Goal: Task Accomplishment & Management: Use online tool/utility

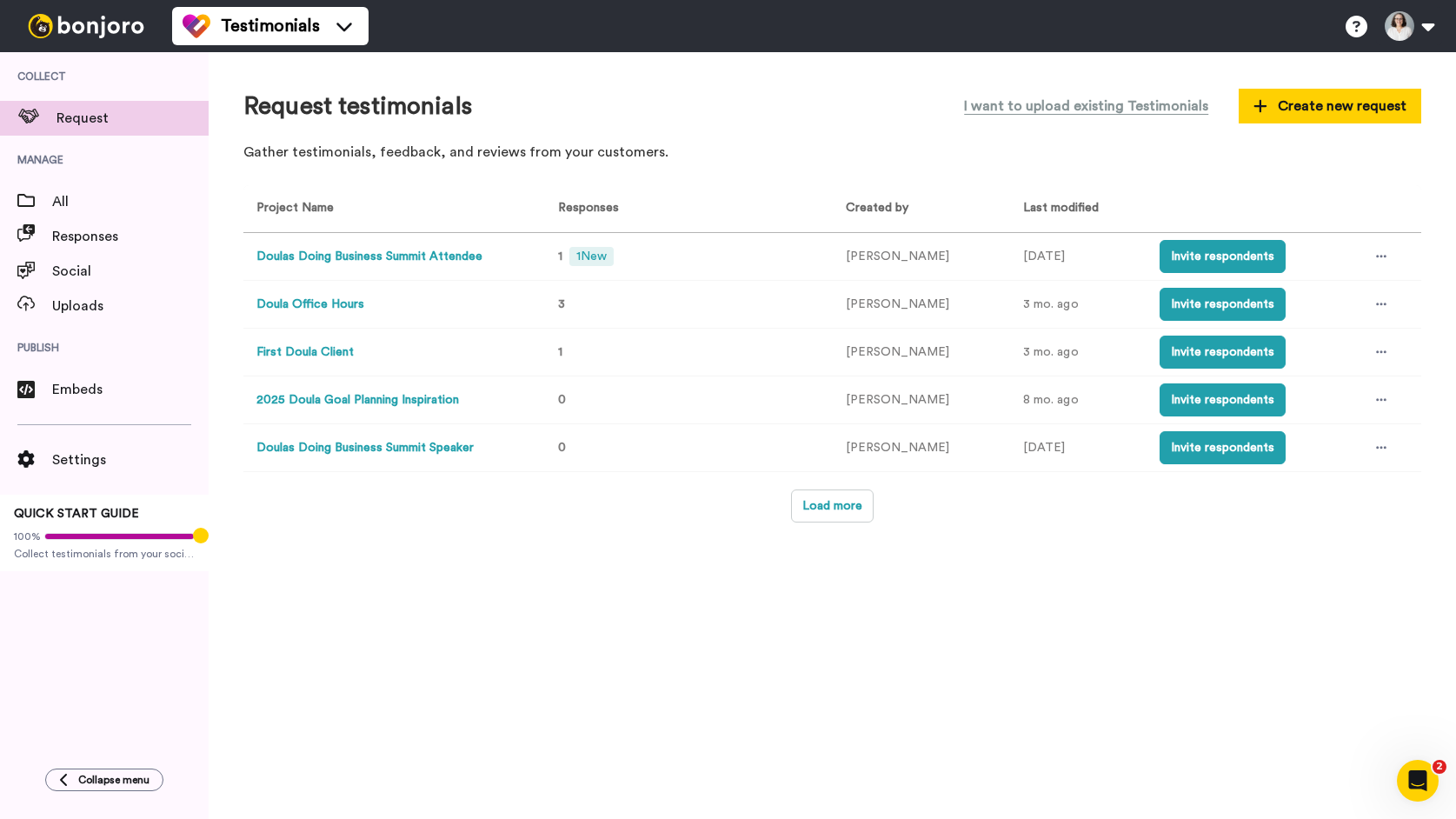
click at [421, 259] on button "Doulas Doing Business Summit Attendee" at bounding box center [369, 256] width 226 height 18
click at [805, 511] on button "Load more" at bounding box center [833, 506] width 83 height 33
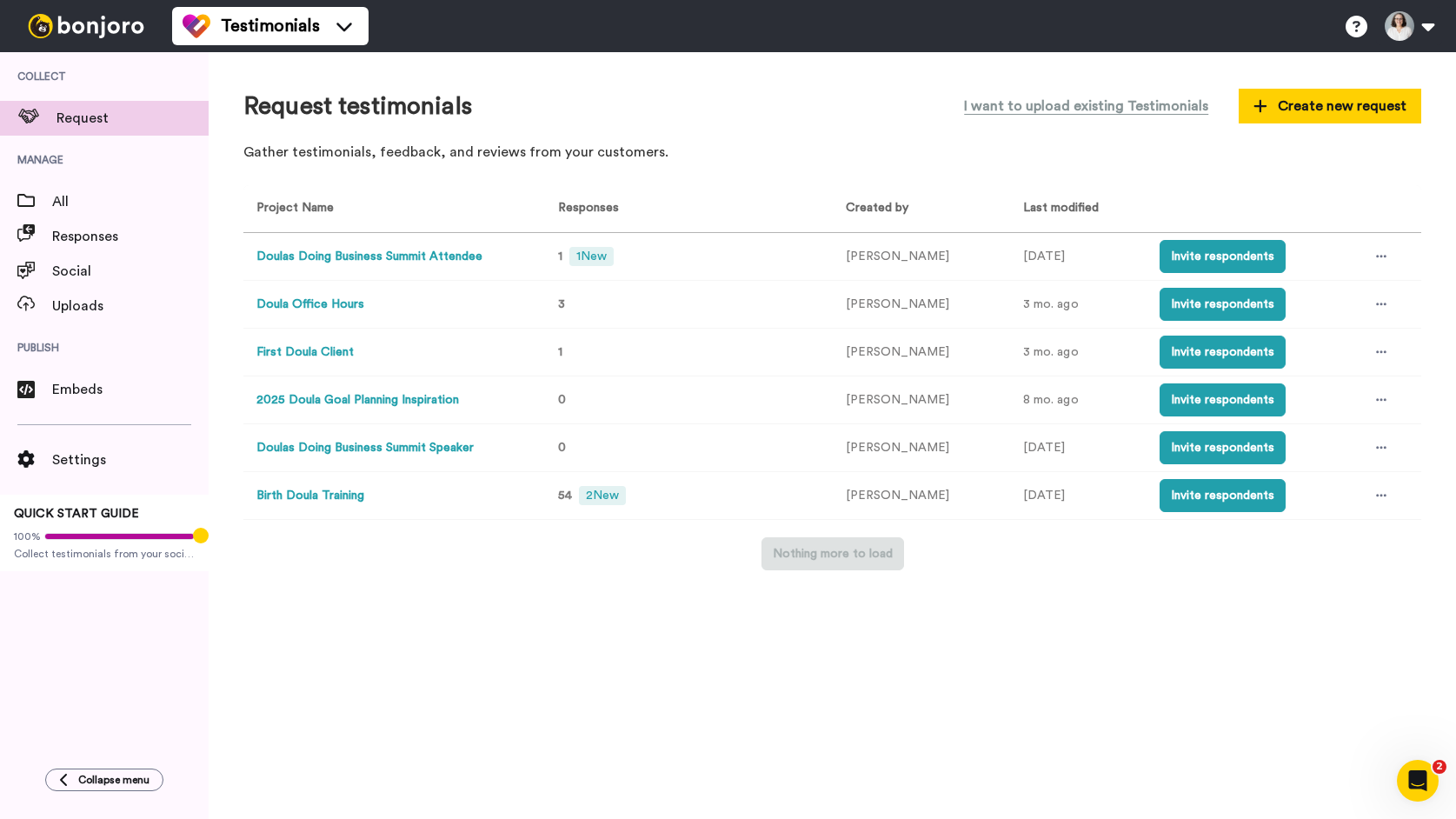
click at [306, 498] on button "Birth Doula Training" at bounding box center [311, 496] width 108 height 18
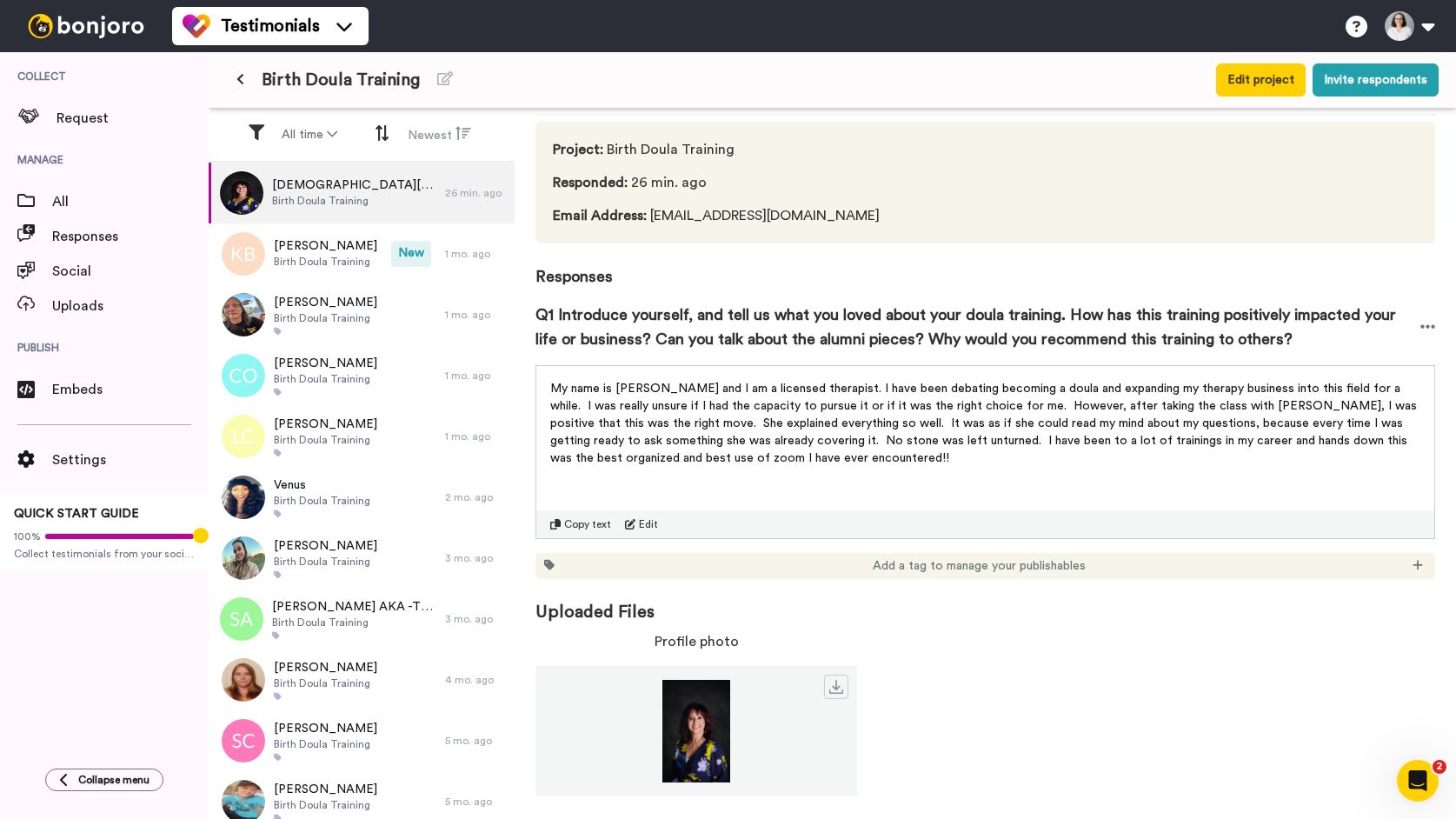
scroll to position [68, 0]
click at [1418, 563] on icon at bounding box center [1417, 563] width 10 height 10
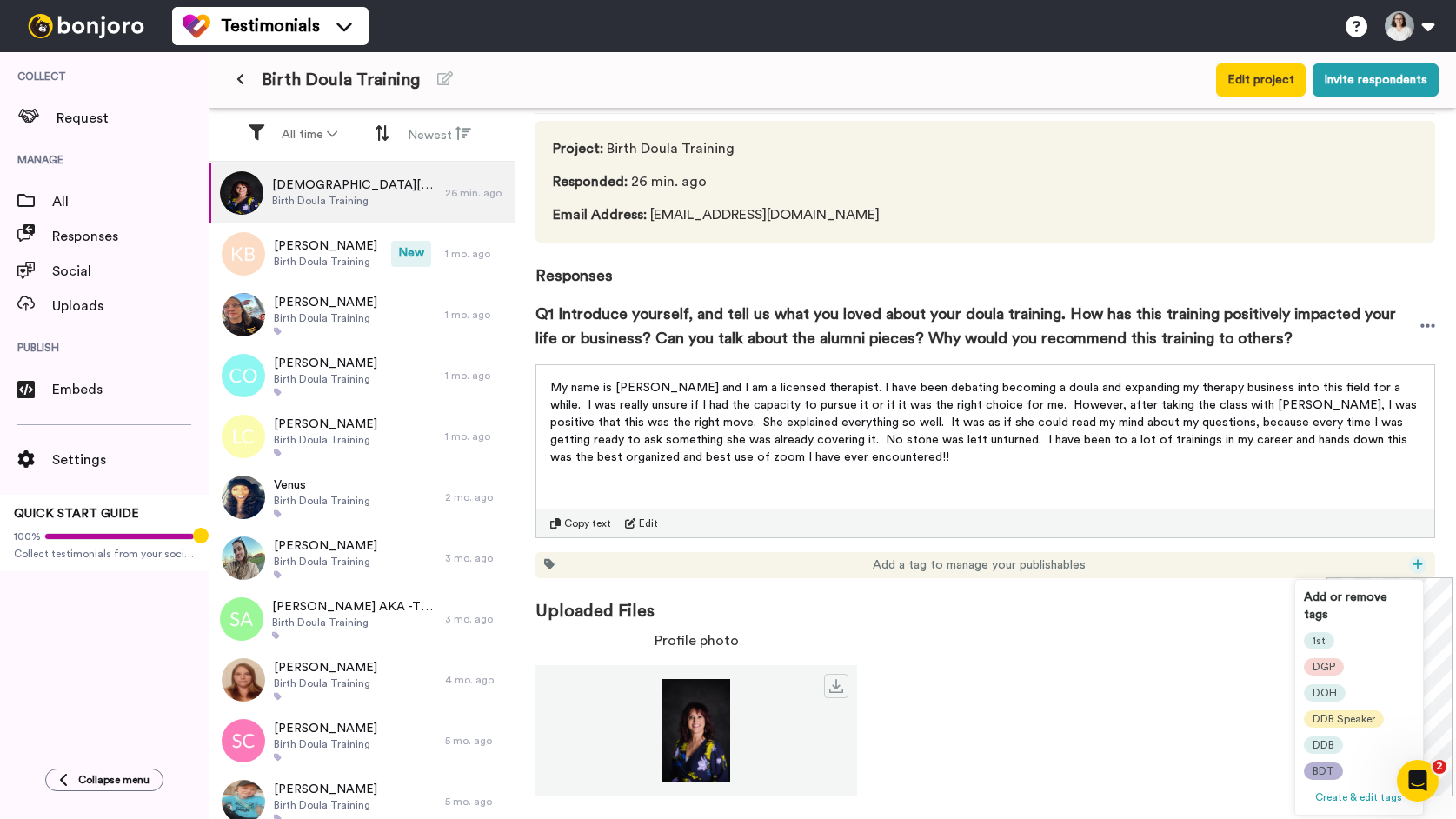
click at [1322, 764] on span "BDT" at bounding box center [1324, 770] width 22 height 14
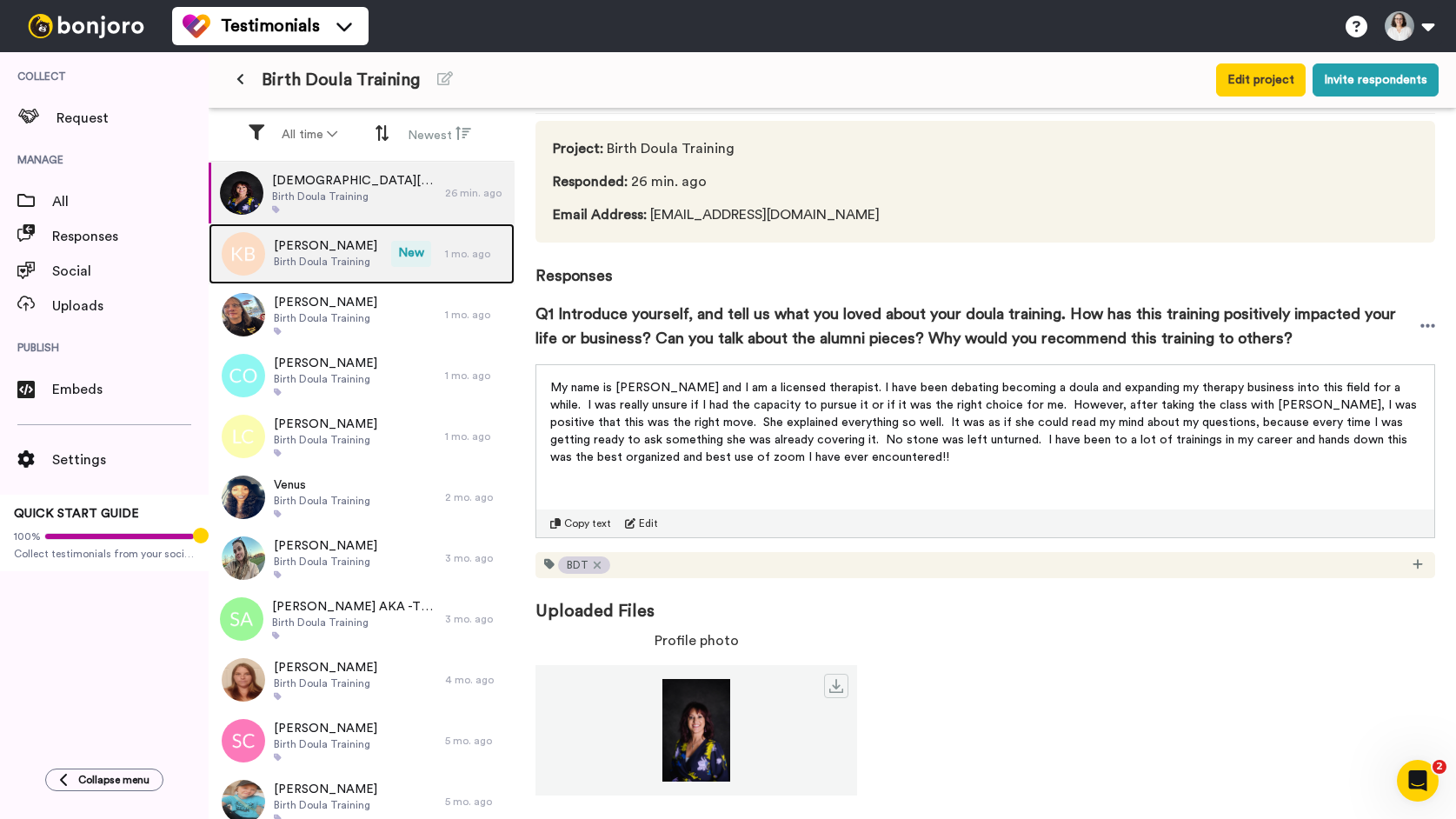
click at [315, 248] on span "Kate Blasi" at bounding box center [325, 246] width 104 height 17
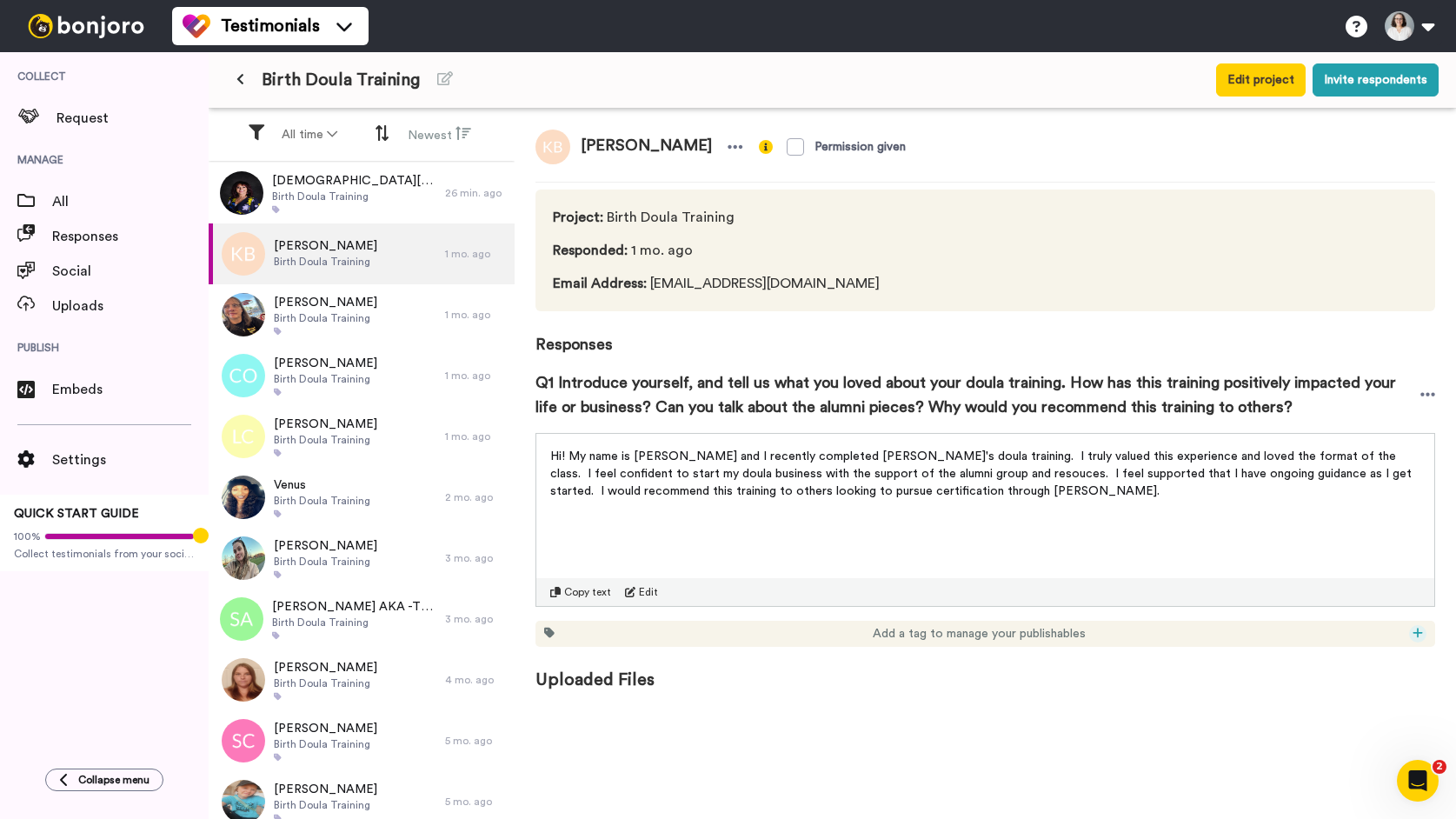
click at [1418, 629] on icon at bounding box center [1417, 632] width 10 height 10
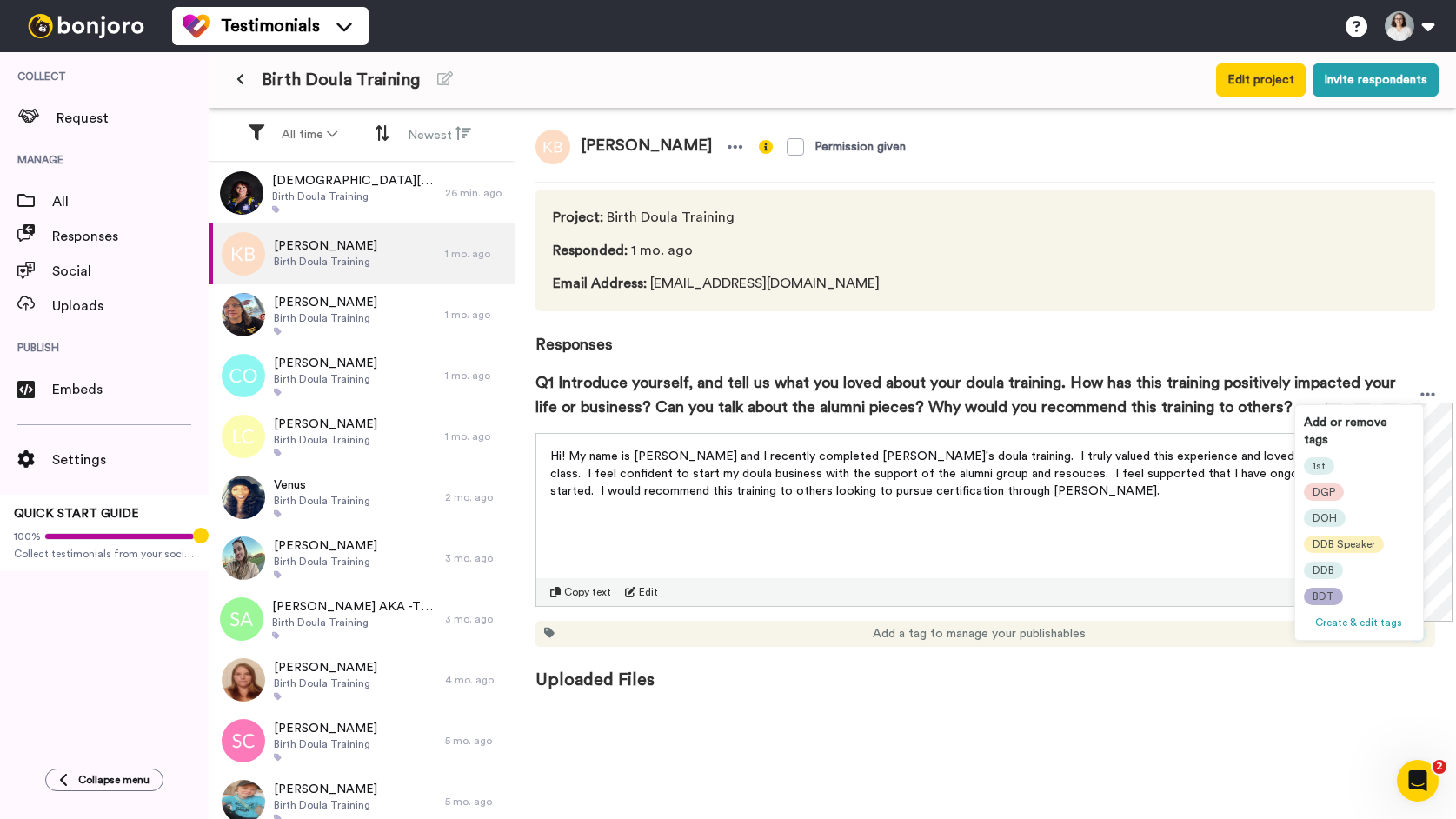
click at [1335, 588] on div "BDT" at bounding box center [1323, 596] width 39 height 17
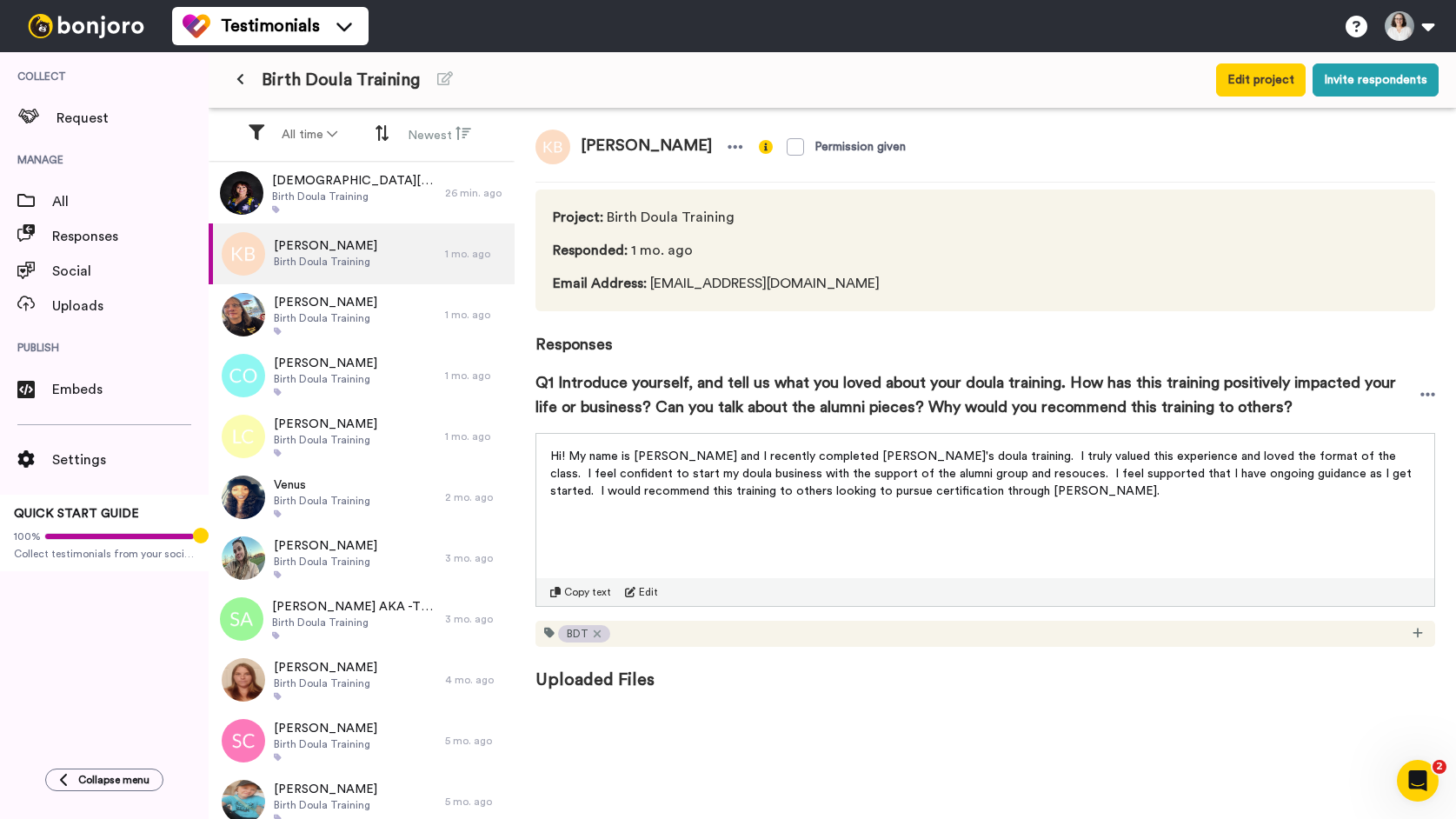
click at [1253, 668] on span "Uploaded Files" at bounding box center [985, 669] width 900 height 45
